Goal: Task Accomplishment & Management: Manage account settings

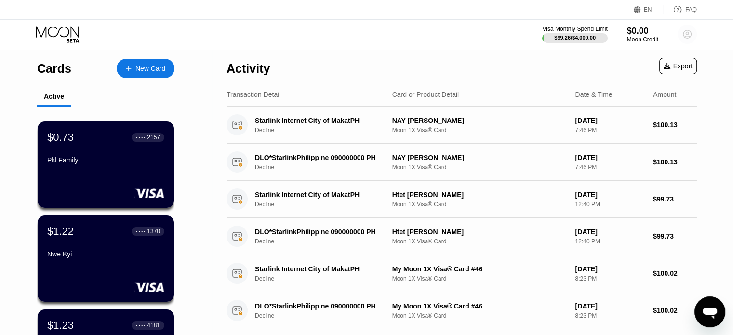
click at [682, 30] on circle at bounding box center [686, 34] width 19 height 19
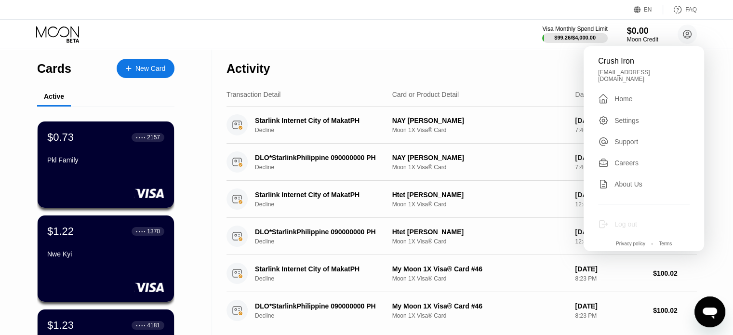
click at [626, 224] on div "Log out" at bounding box center [644, 224] width 92 height 11
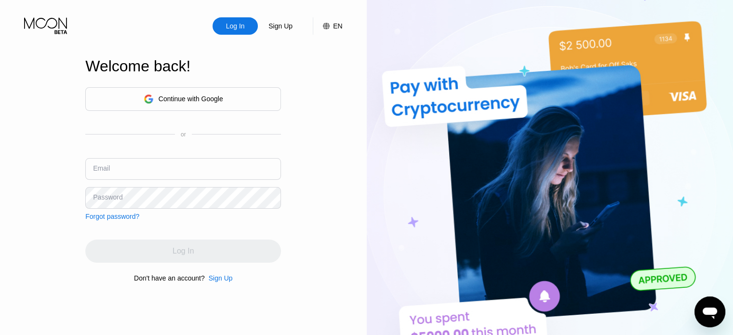
click at [223, 100] on div "Continue with Google" at bounding box center [191, 99] width 65 height 8
click at [148, 166] on input "text" at bounding box center [183, 169] width 196 height 22
type input "Mizuno.mm@gmail.com"
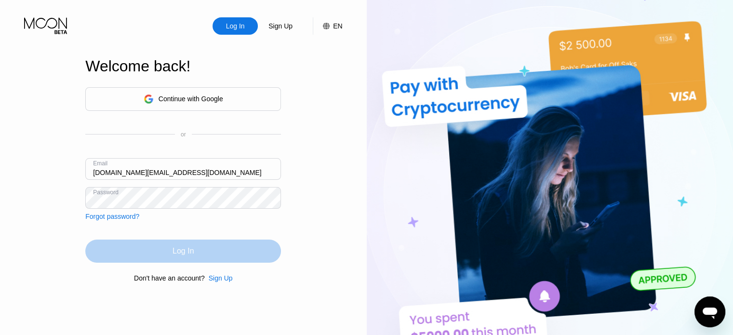
click at [191, 260] on div "Log In" at bounding box center [183, 250] width 196 height 23
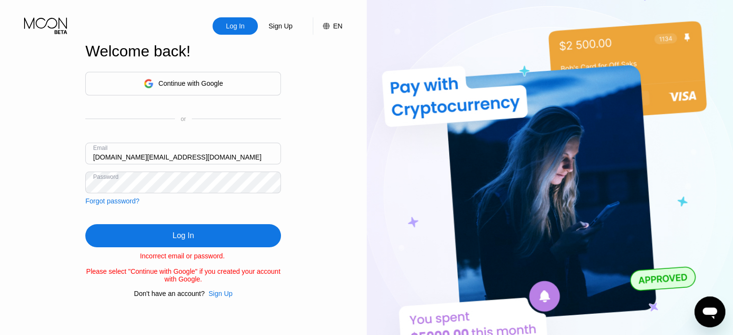
drag, startPoint x: 175, startPoint y: 155, endPoint x: 81, endPoint y: 163, distance: 94.3
click at [81, 163] on div "Log In Sign Up EN Language Select an item Save Welcome back! Continue with Goog…" at bounding box center [183, 184] width 367 height 369
click at [52, 194] on div "Log In Sign Up EN Language Select an item Save Welcome back! Continue with Goog…" at bounding box center [183, 184] width 367 height 369
